Goal: Navigation & Orientation: Find specific page/section

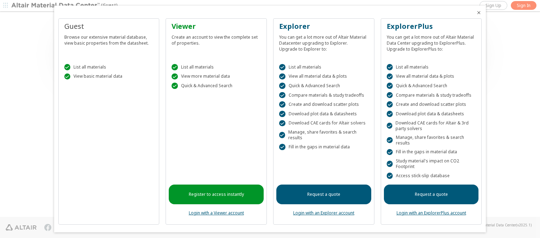
click at [476, 13] on icon "Close" at bounding box center [479, 13] width 6 height 6
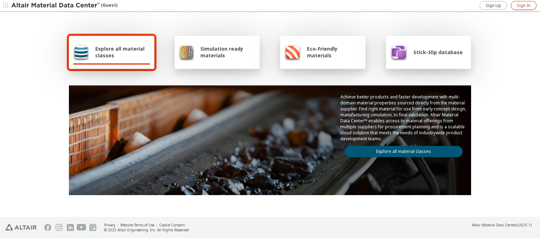
click at [524, 5] on span "Sign In" at bounding box center [524, 6] width 14 height 6
click at [56, 6] on img at bounding box center [56, 5] width 90 height 7
click at [120, 52] on span "Explore all material classes" at bounding box center [122, 51] width 55 height 13
click at [401, 150] on link "Explore all material classes" at bounding box center [404, 151] width 118 height 11
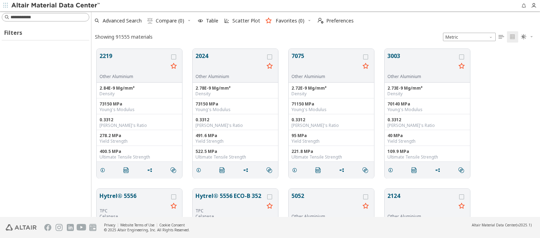
scroll to position [168, 443]
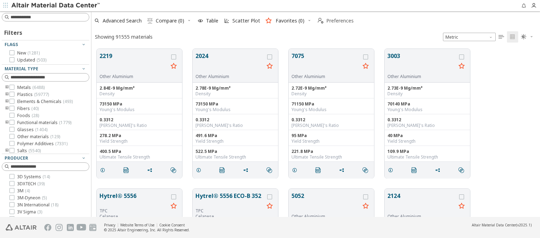
click at [334, 21] on span "Preferences" at bounding box center [339, 20] width 27 height 5
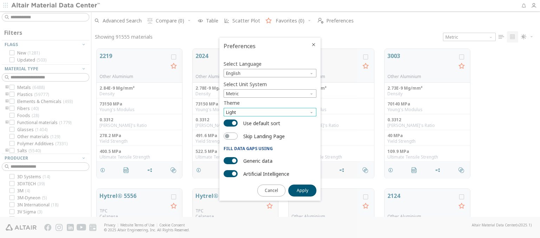
click at [270, 112] on span "Light" at bounding box center [270, 112] width 93 height 8
click at [237, 129] on span "Light Blue" at bounding box center [237, 130] width 20 height 6
click at [302, 190] on span "Apply" at bounding box center [303, 191] width 12 height 6
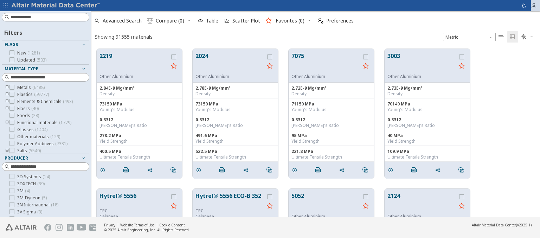
click at [535, 6] on icon "button" at bounding box center [534, 6] width 6 height 6
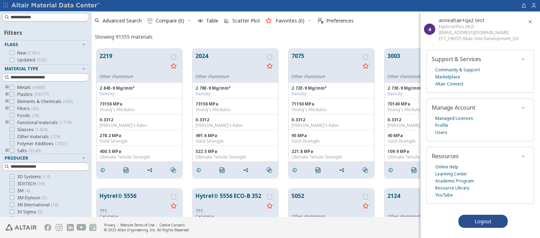
click at [56, 6] on img at bounding box center [56, 5] width 90 height 7
